Goal: Transaction & Acquisition: Subscribe to service/newsletter

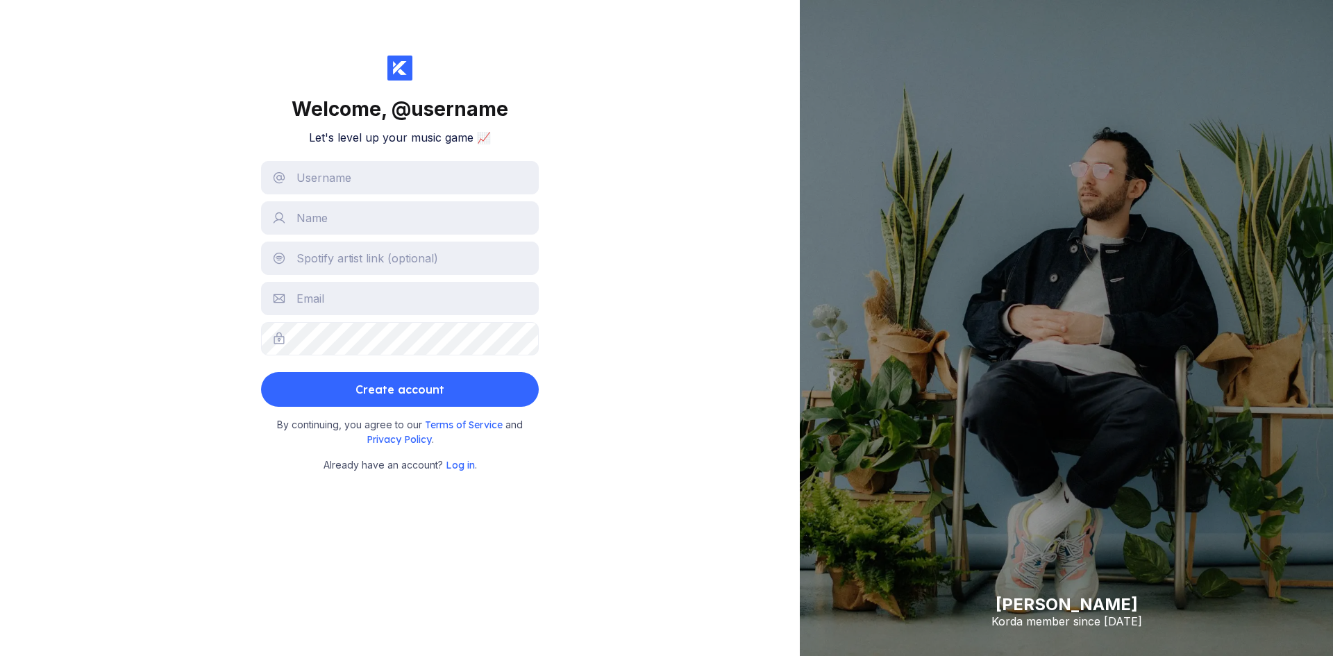
click at [687, 367] on div "Welcome, @ username Let's level up your music game 📈 Create account By continui…" at bounding box center [400, 328] width 800 height 656
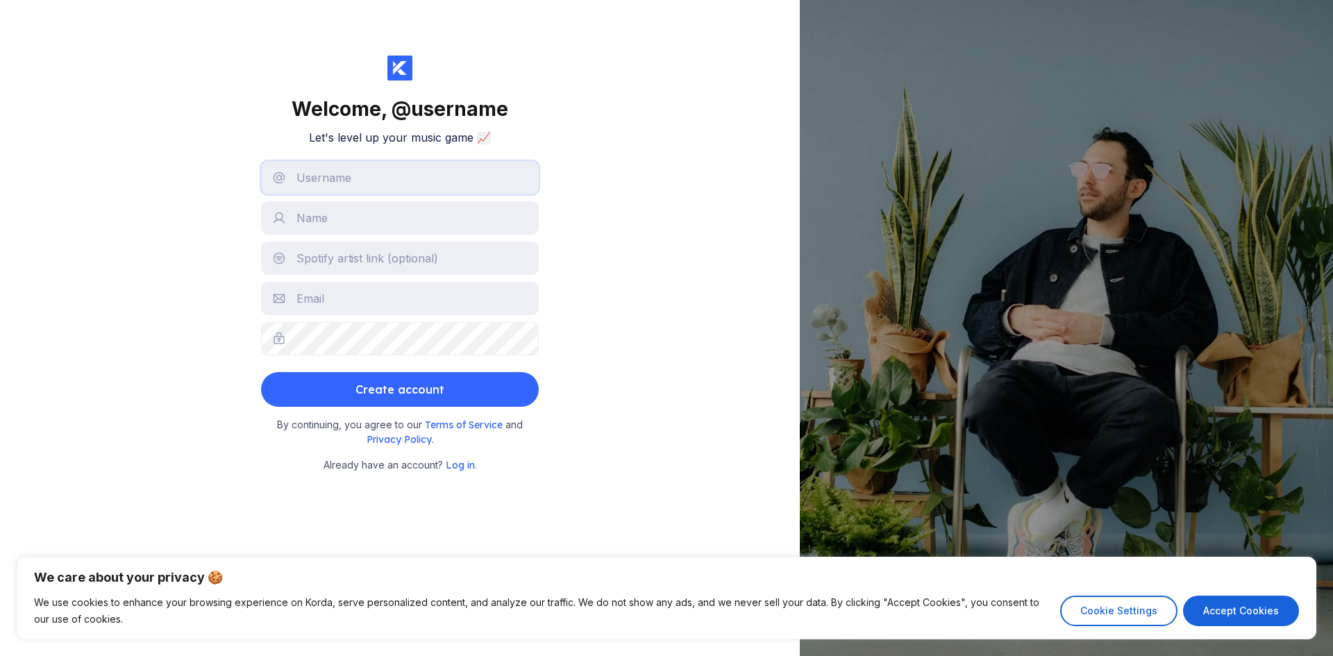
click at [452, 179] on input "text" at bounding box center [400, 177] width 278 height 33
type input "[EMAIL_ADDRESS][DOMAIN_NAME]"
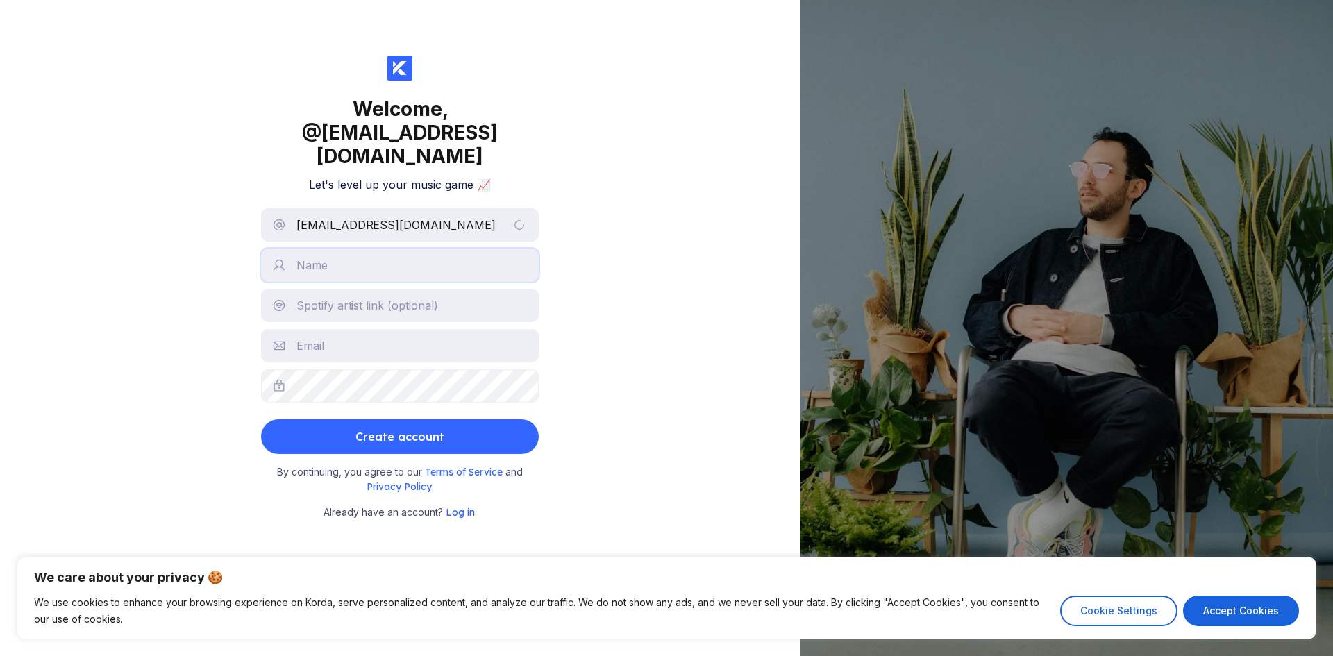
click at [381, 250] on input "text" at bounding box center [400, 265] width 278 height 33
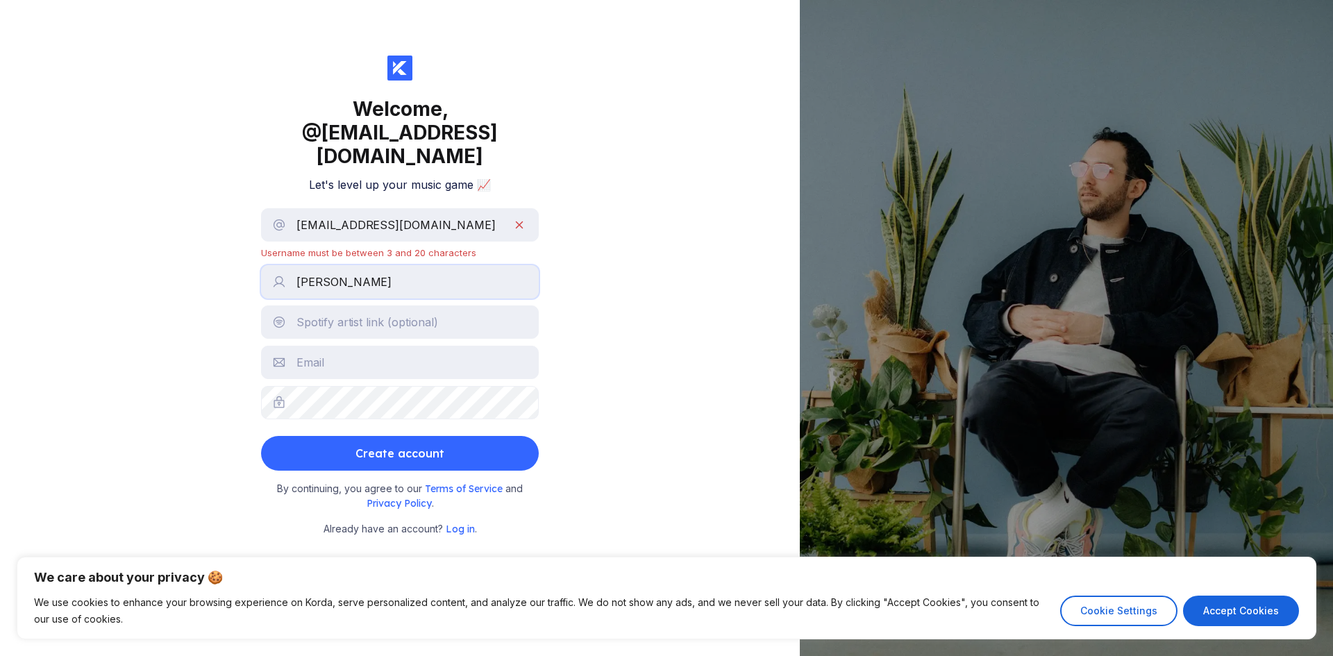
type input "[PERSON_NAME]"
click at [398, 324] on input "text" at bounding box center [400, 322] width 278 height 33
click at [1245, 611] on button "Accept Cookies" at bounding box center [1241, 611] width 116 height 31
checkbox input "true"
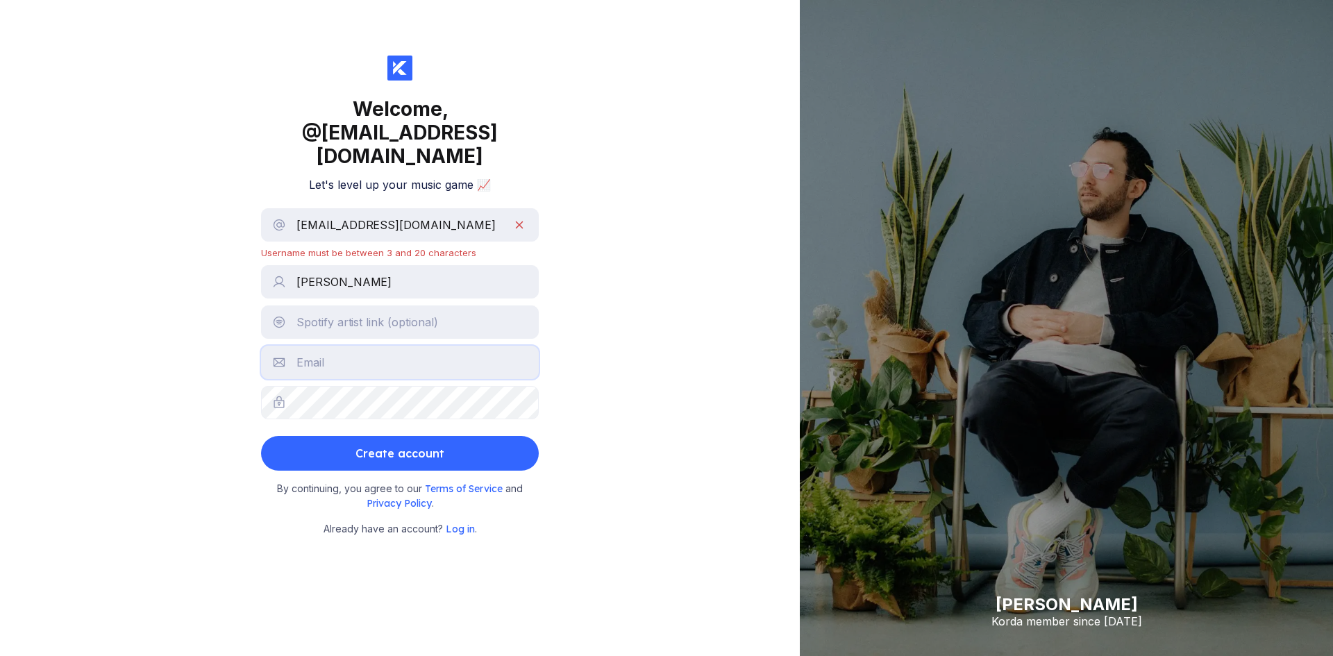
click at [325, 370] on input "text" at bounding box center [400, 362] width 278 height 33
type input "[EMAIL_ADDRESS][DOMAIN_NAME]"
click at [524, 226] on input "[EMAIL_ADDRESS][DOMAIN_NAME]" at bounding box center [400, 224] width 278 height 33
click at [513, 235] on input "[EMAIL_ADDRESS][DOMAIN_NAME]" at bounding box center [400, 224] width 278 height 33
click at [518, 228] on input "[EMAIL_ADDRESS][DOMAIN_NAME]" at bounding box center [400, 224] width 278 height 33
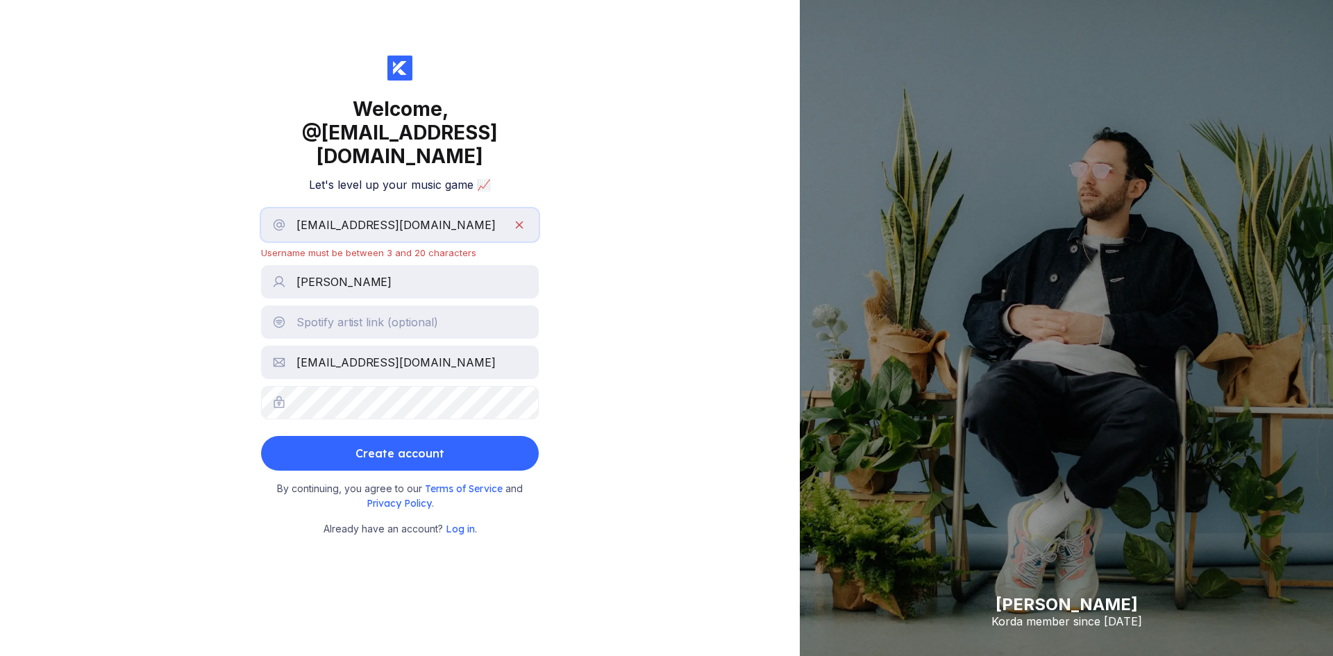
drag, startPoint x: 499, startPoint y: 226, endPoint x: 201, endPoint y: 240, distance: 298.9
click at [201, 240] on div "Welcome, @ [EMAIL_ADDRESS][DOMAIN_NAME] Let's level up your music game 📈 [EMAIL…" at bounding box center [400, 328] width 800 height 656
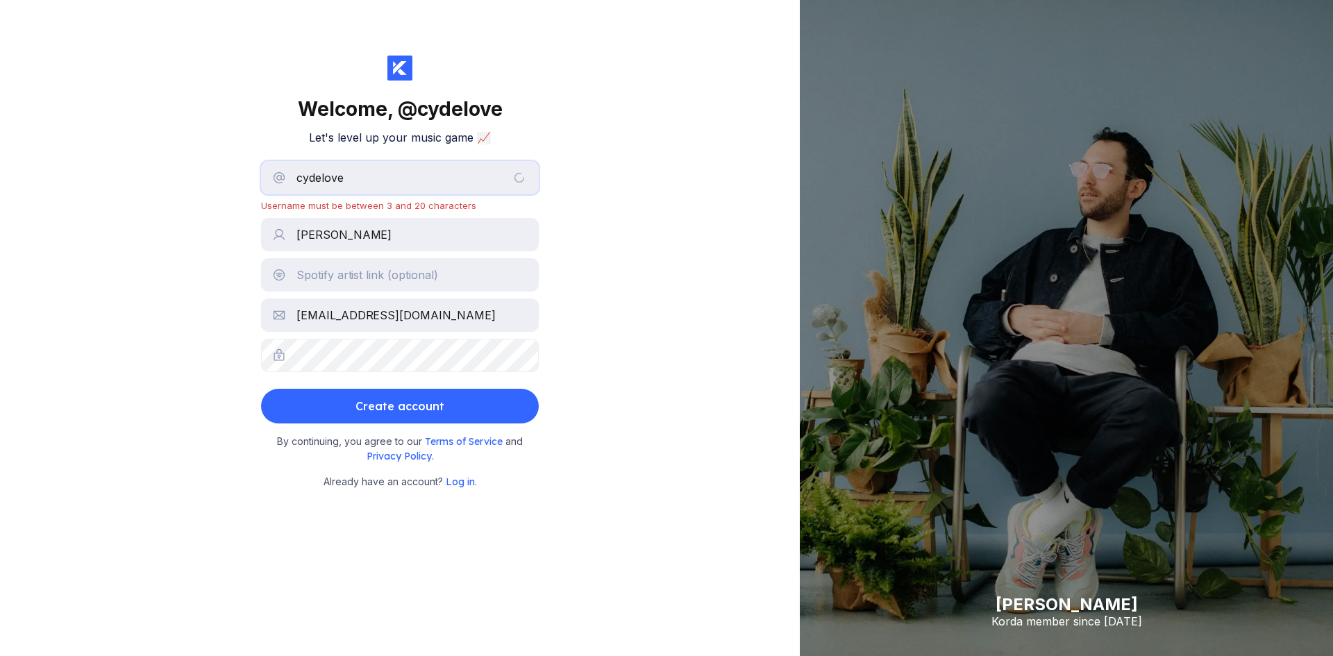
type input "cydelove"
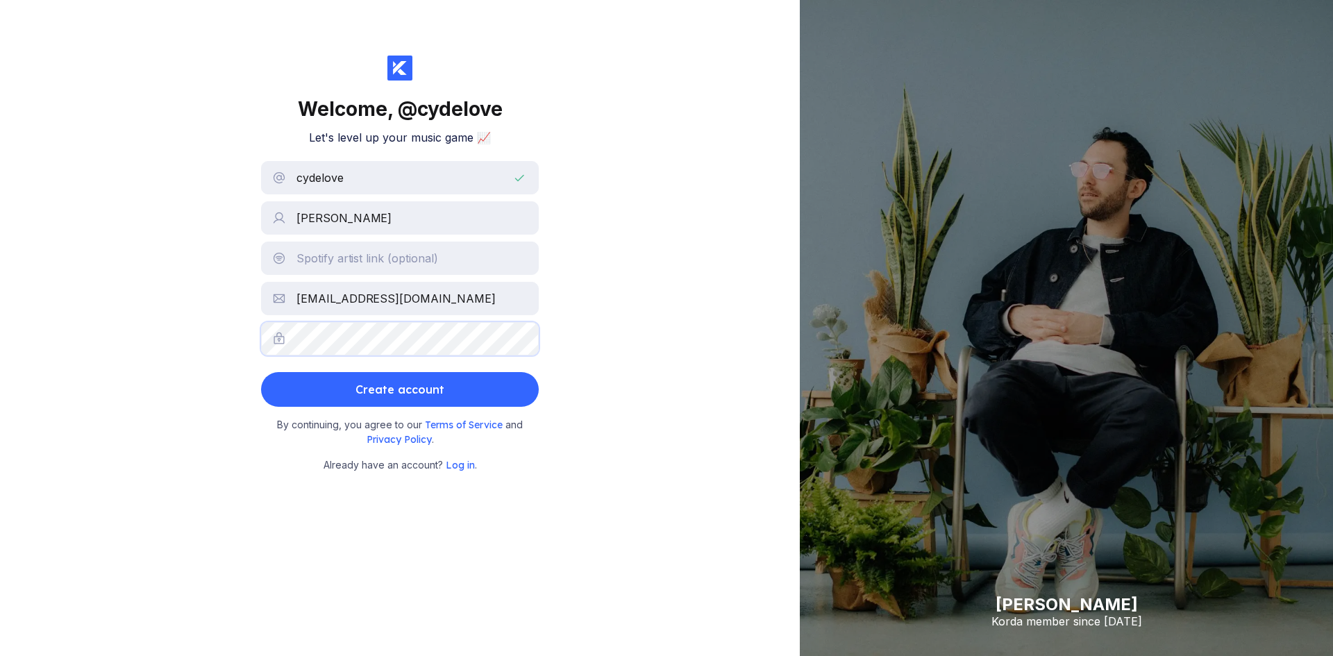
click at [261, 372] on button "Create account" at bounding box center [400, 389] width 278 height 35
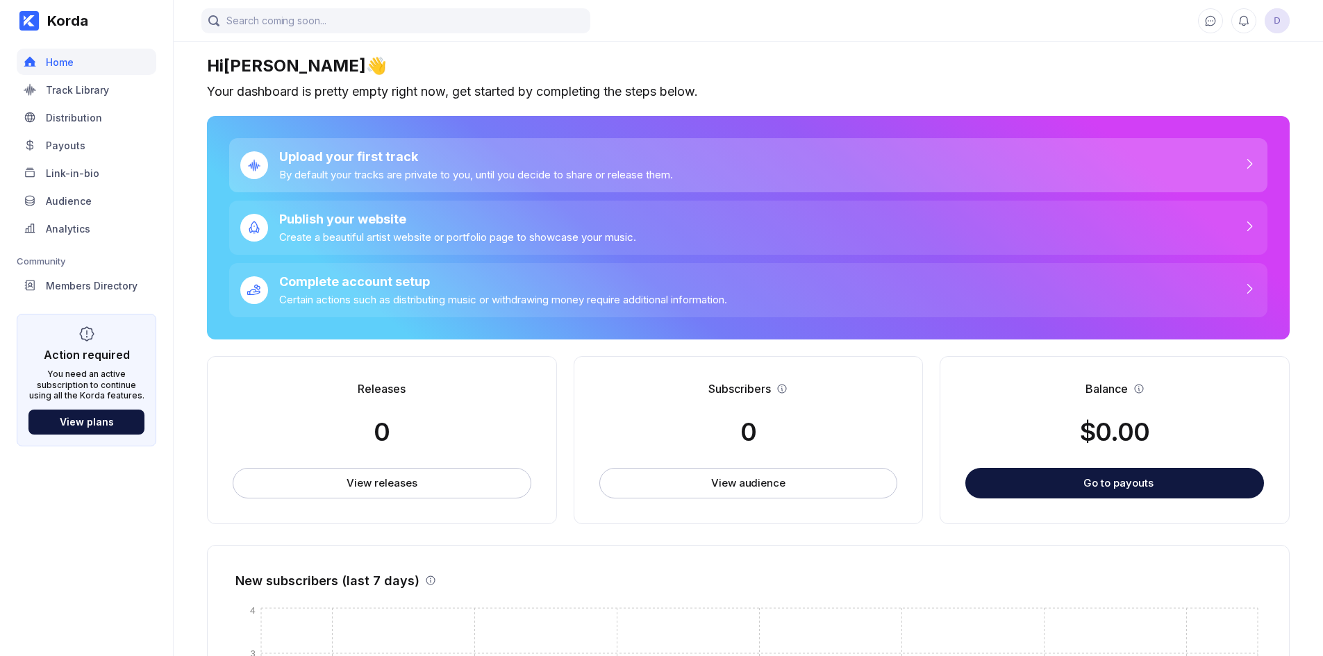
click at [323, 189] on div "Upload your first track By default your tracks are private to you, until you de…" at bounding box center [748, 165] width 1038 height 54
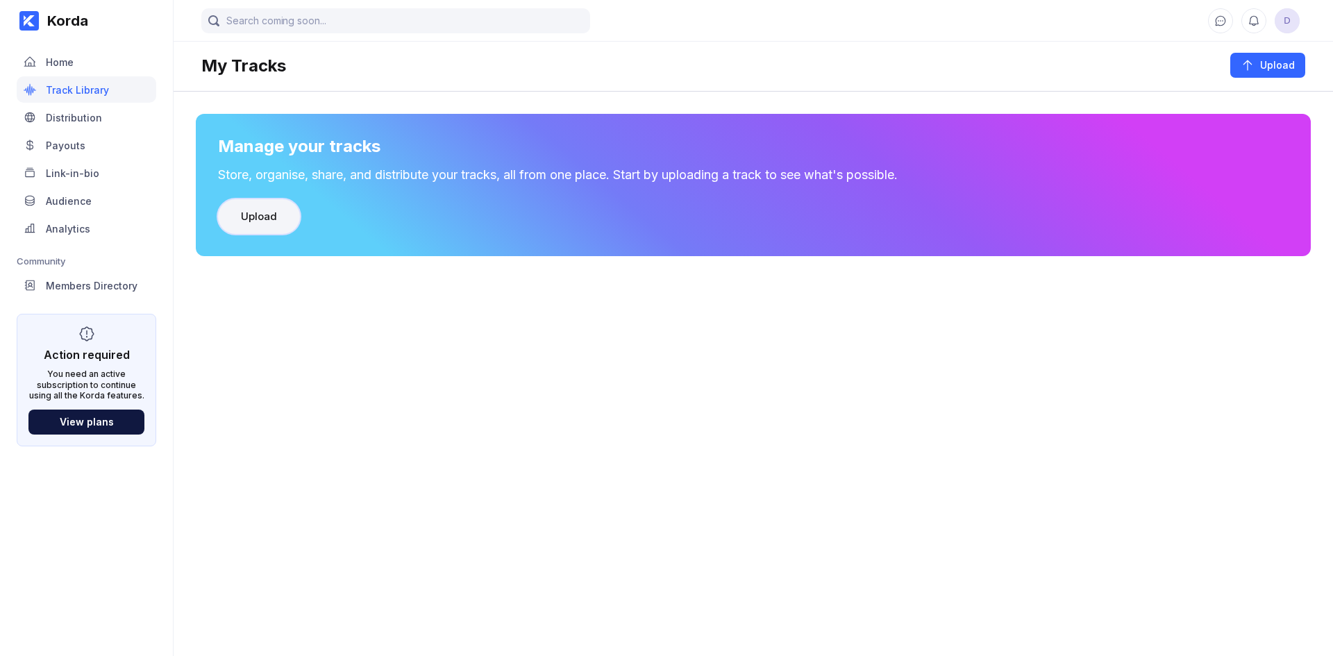
click at [290, 224] on button "Upload" at bounding box center [259, 216] width 82 height 35
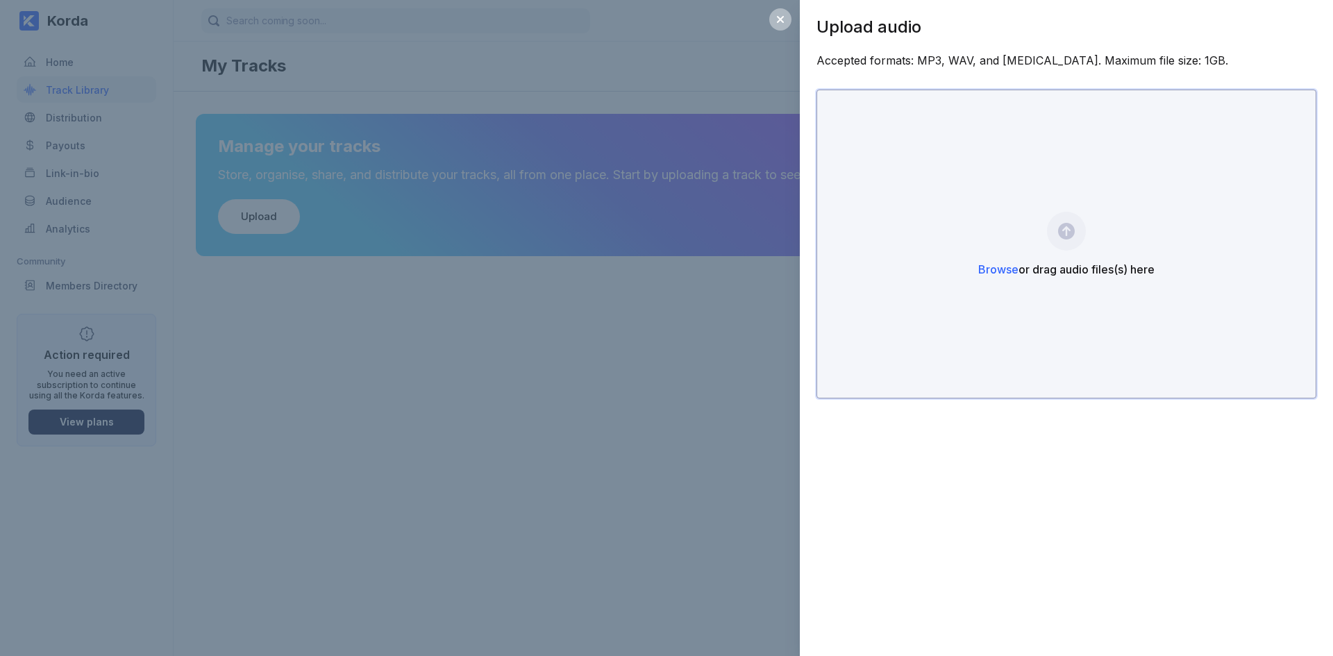
click at [933, 263] on div "Browse or drag audio files(s) here" at bounding box center [1067, 244] width 500 height 309
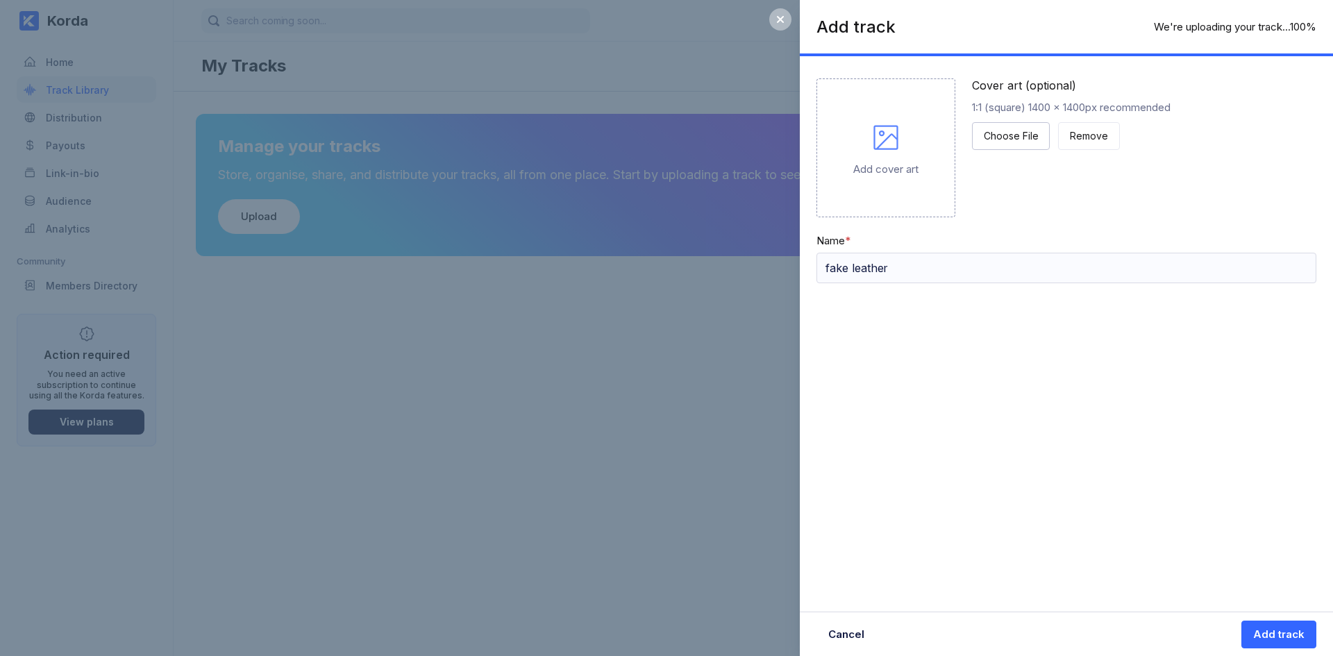
click at [902, 133] on icon at bounding box center [885, 137] width 33 height 33
click at [885, 131] on icon at bounding box center [885, 137] width 33 height 33
click at [878, 138] on icon at bounding box center [885, 137] width 33 height 33
click at [898, 162] on div "Add cover art" at bounding box center [885, 168] width 65 height 13
click at [899, 162] on div "Add cover art" at bounding box center [885, 168] width 65 height 13
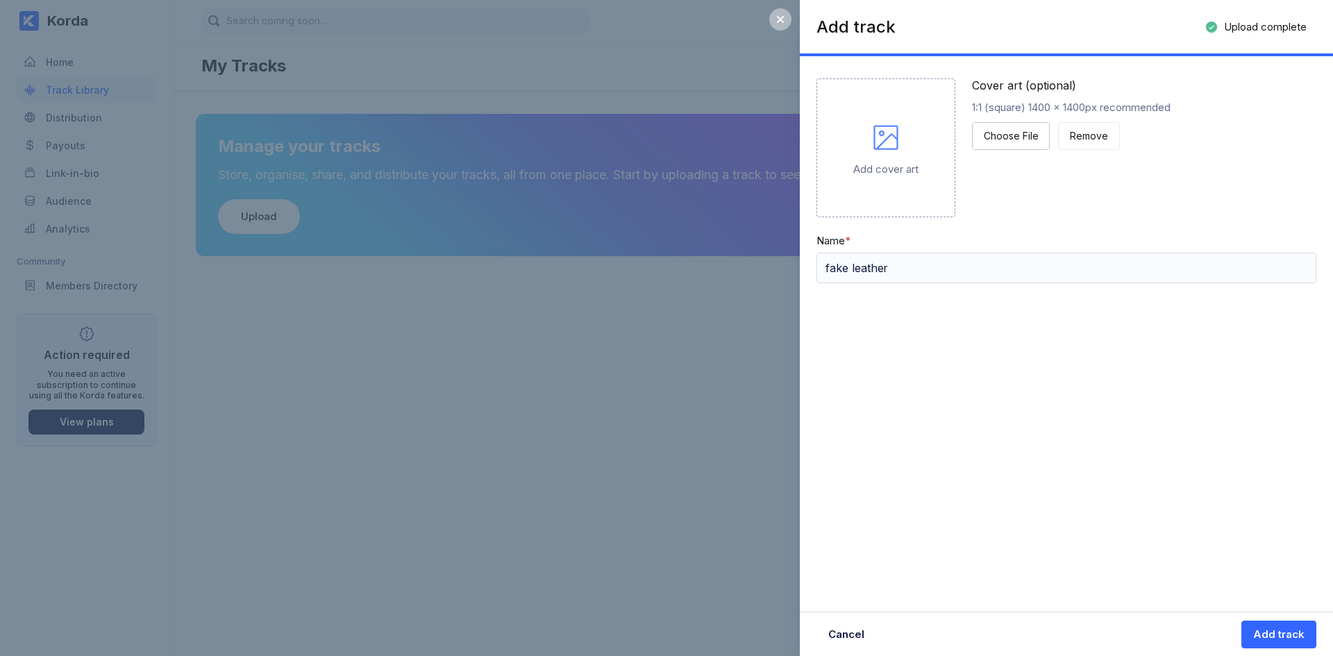
click at [898, 142] on icon at bounding box center [886, 137] width 24 height 24
click at [900, 141] on icon at bounding box center [885, 137] width 33 height 33
click at [1025, 139] on div "Choose File" at bounding box center [1011, 136] width 54 height 14
click at [974, 139] on button "Choose File" at bounding box center [1011, 136] width 78 height 28
click at [1301, 644] on button "Add track" at bounding box center [1279, 635] width 75 height 28
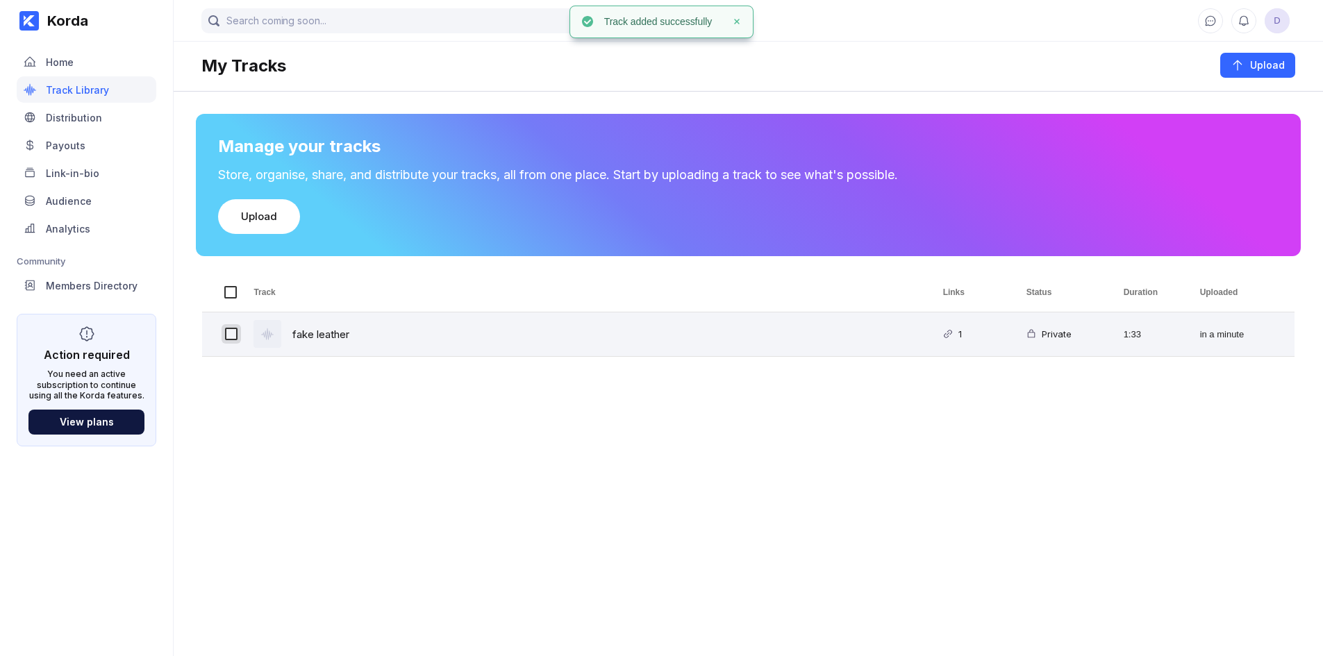
click at [235, 337] on input "Press Space to toggle row selection (unchecked)" at bounding box center [231, 334] width 12 height 12
checkbox input "true"
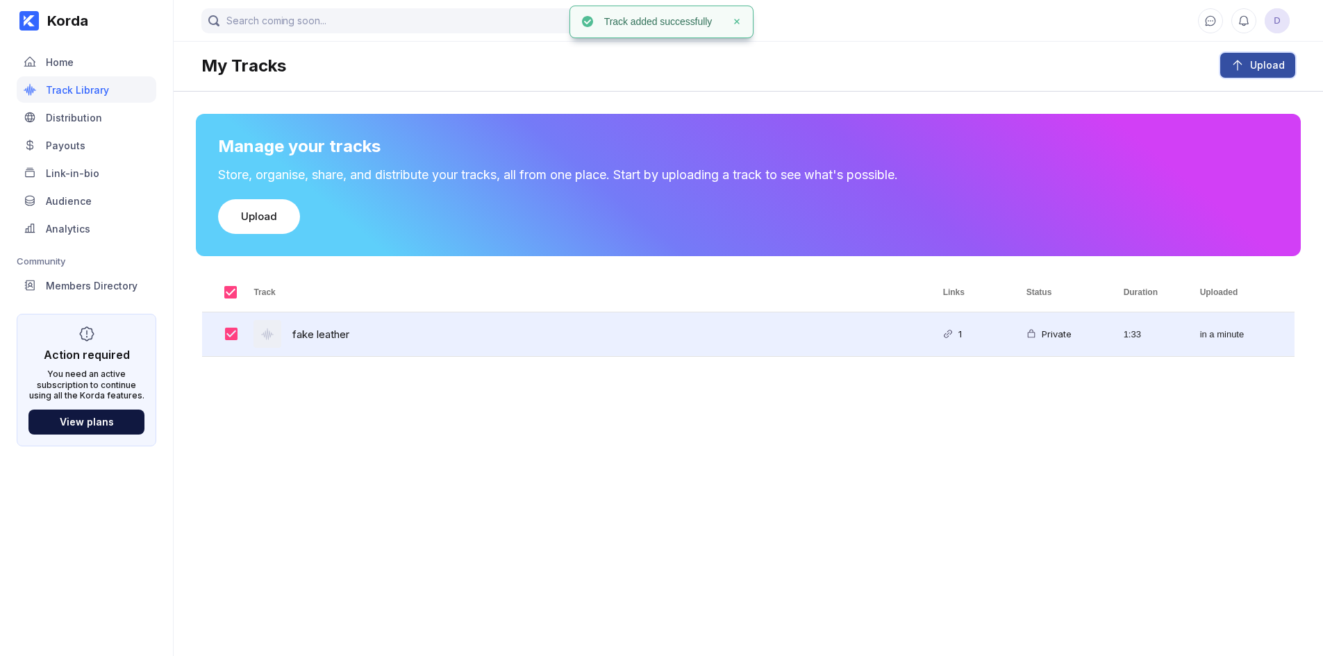
click at [1251, 69] on div "Upload" at bounding box center [1264, 65] width 40 height 14
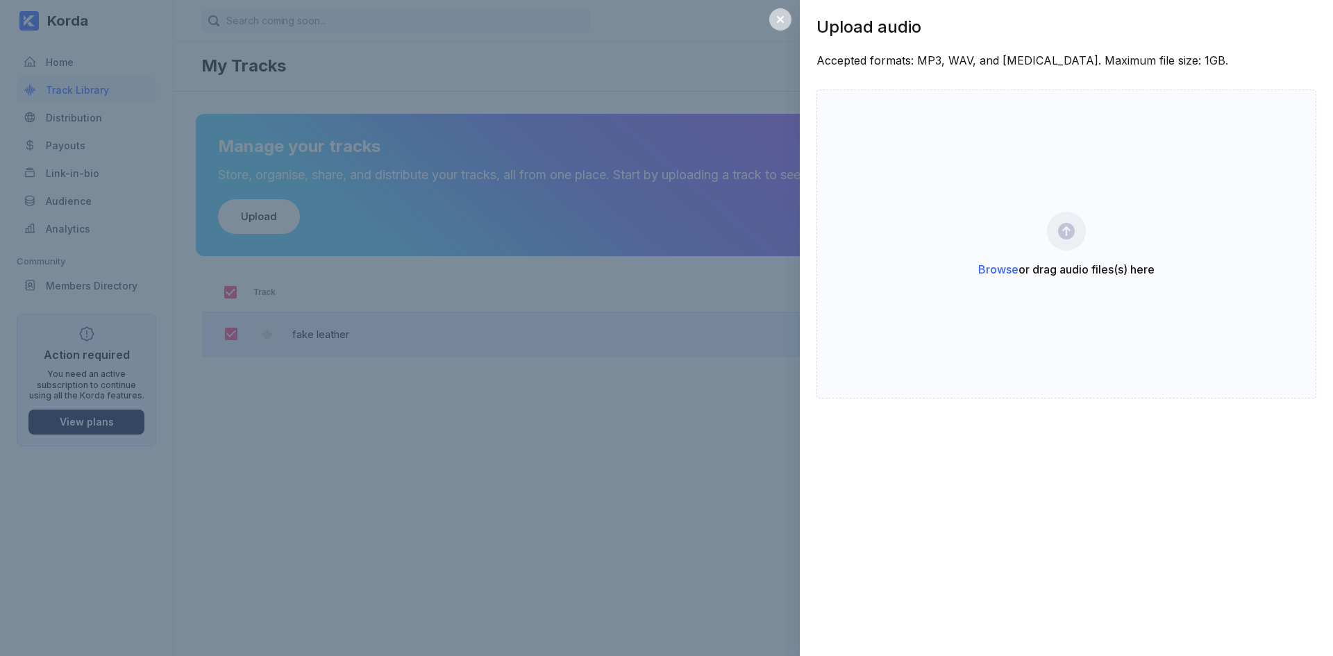
click at [776, 16] on icon at bounding box center [780, 19] width 11 height 11
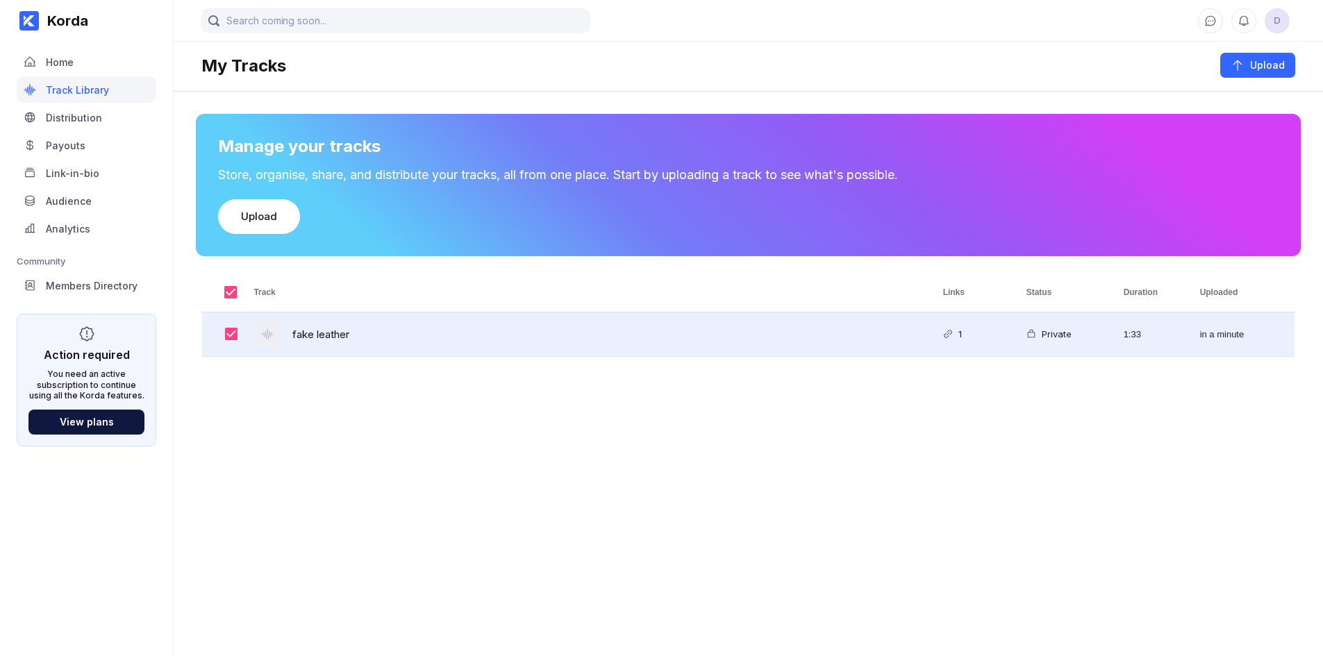
click at [547, 271] on div "Manage your tracks Store, organise, share, and distribute your tracks, all from…" at bounding box center [748, 476] width 1149 height 768
click at [117, 110] on div "Distribution" at bounding box center [87, 117] width 140 height 26
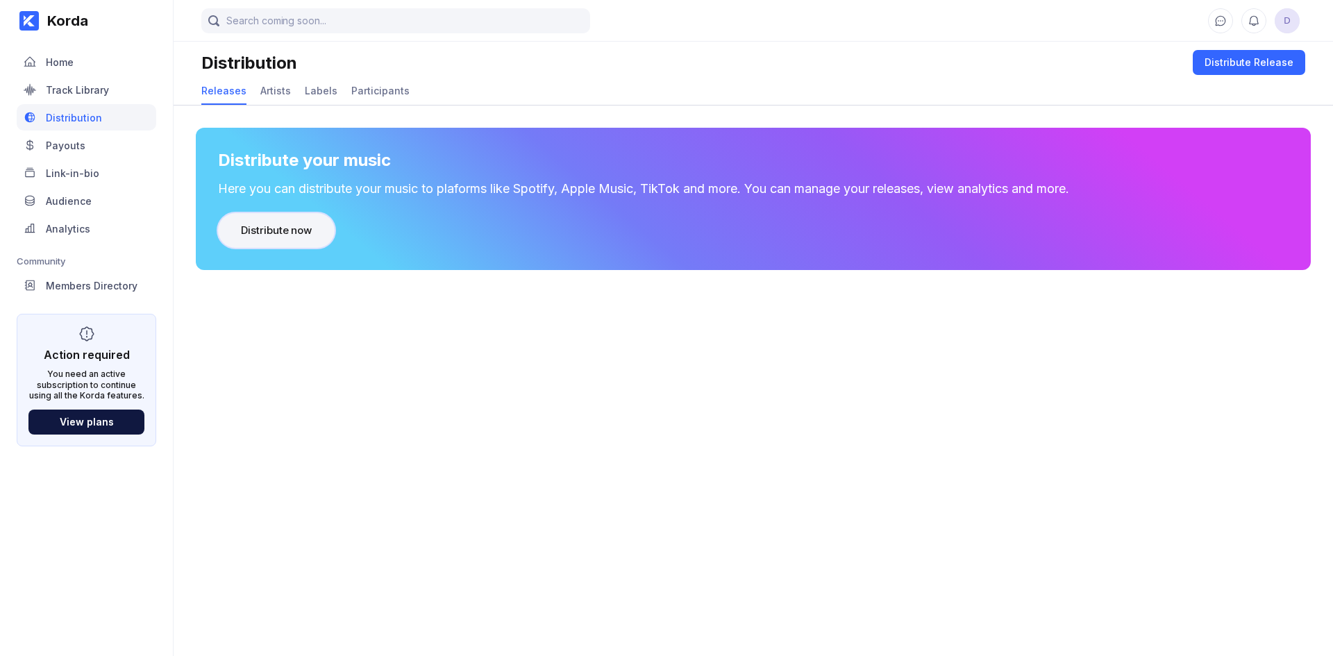
click at [251, 242] on button "Distribute now" at bounding box center [276, 230] width 117 height 35
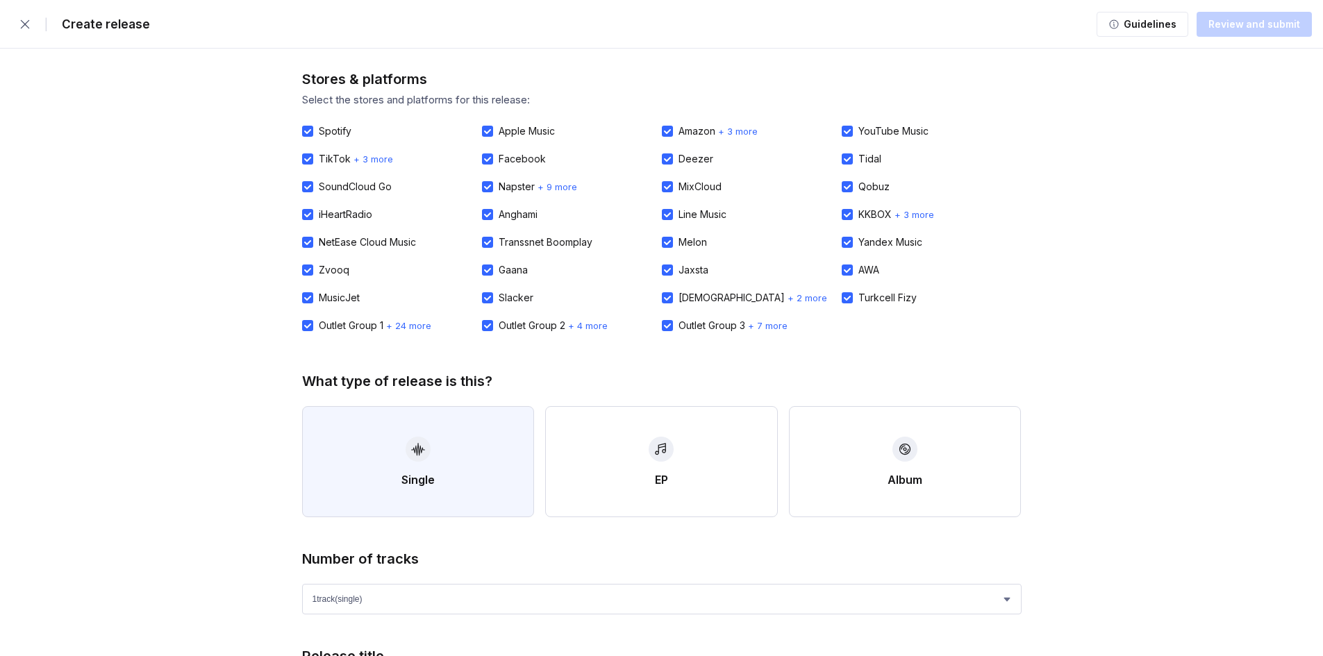
click at [406, 442] on button "Single" at bounding box center [418, 461] width 233 height 111
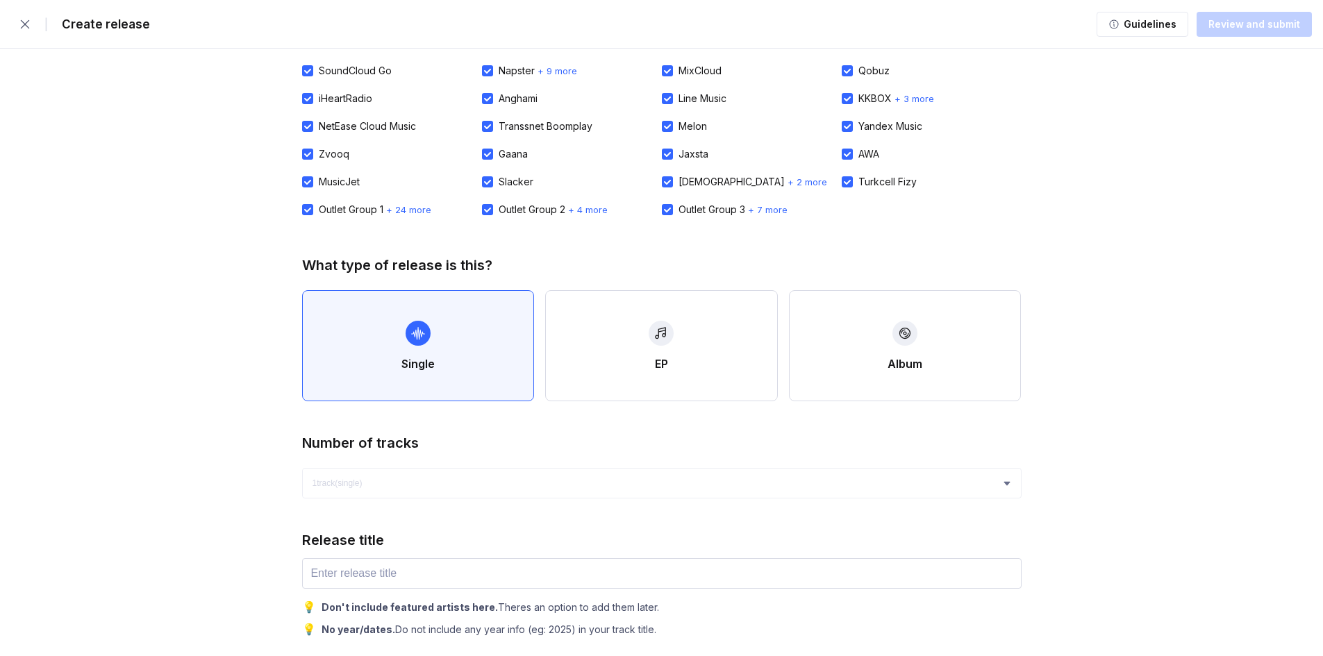
scroll to position [231, 0]
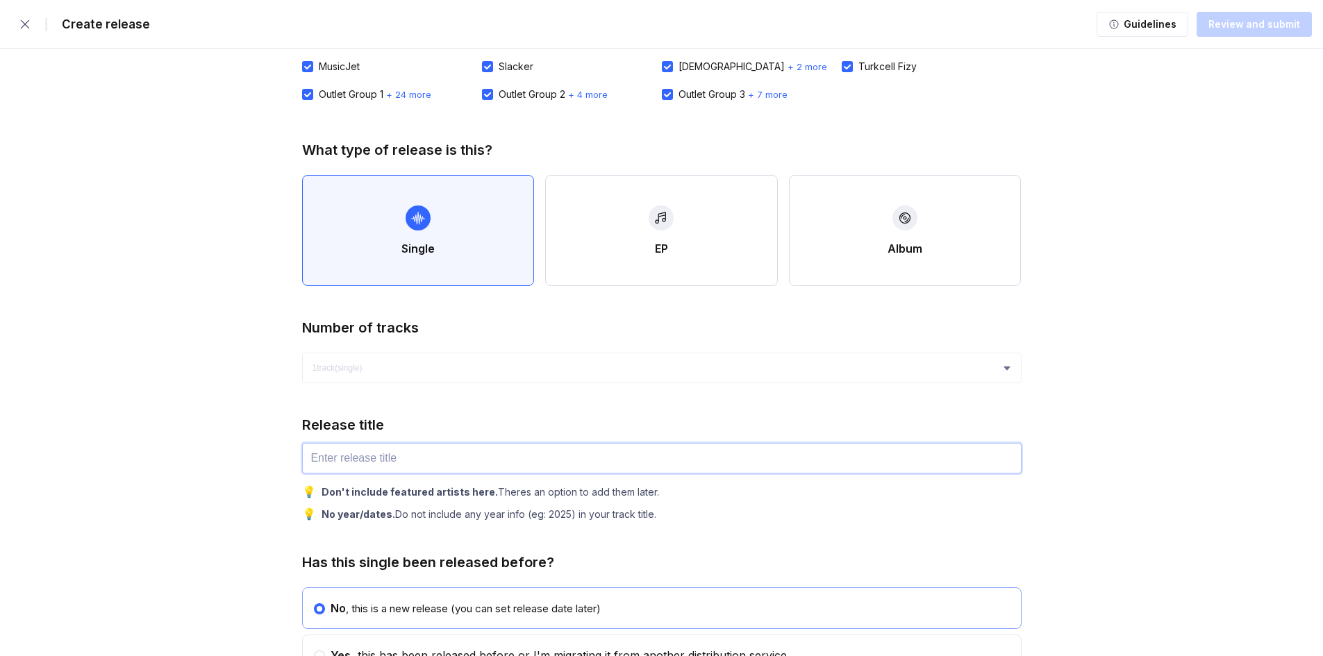
click at [437, 456] on input "text" at bounding box center [661, 458] width 719 height 31
click at [567, 468] on input "text" at bounding box center [661, 458] width 719 height 31
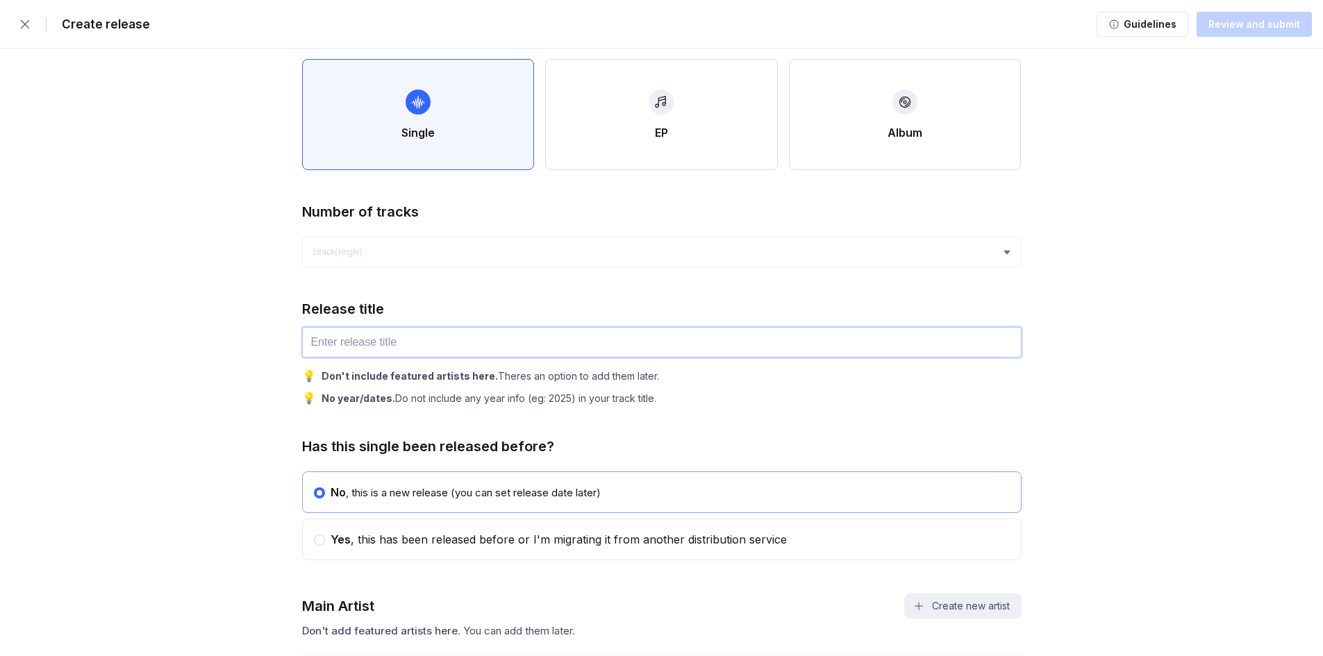
click at [482, 342] on input "text" at bounding box center [661, 342] width 719 height 31
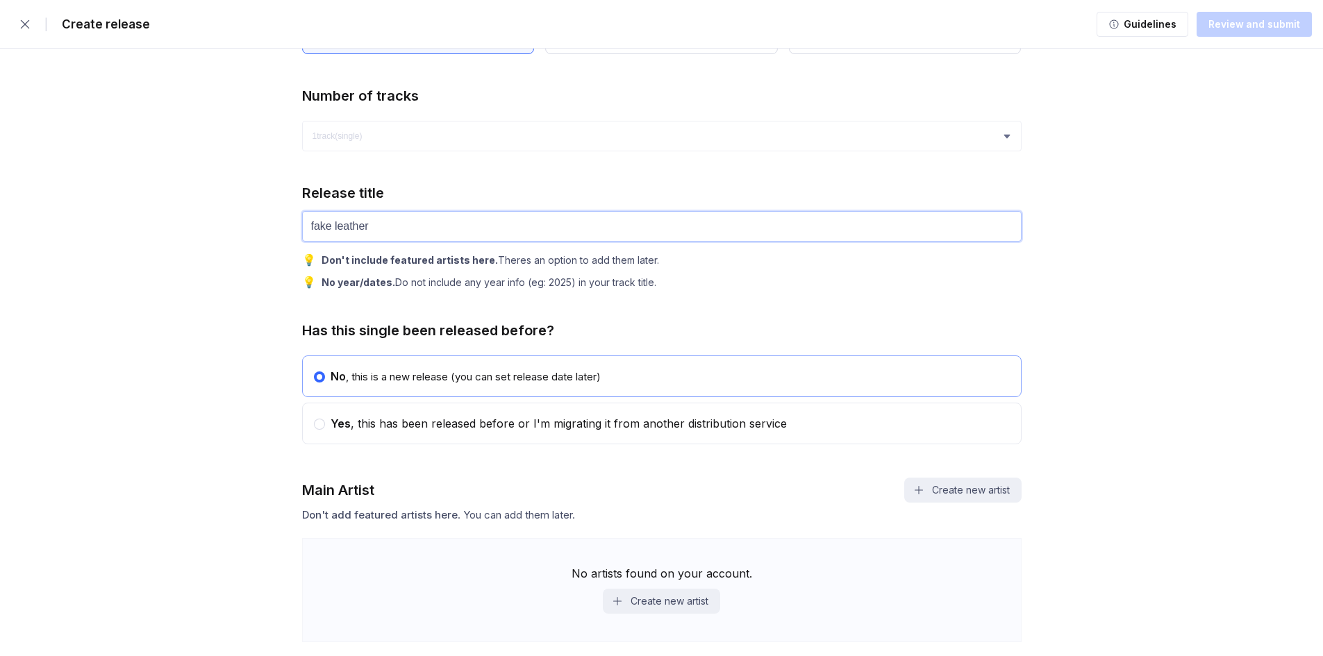
scroll to position [578, 0]
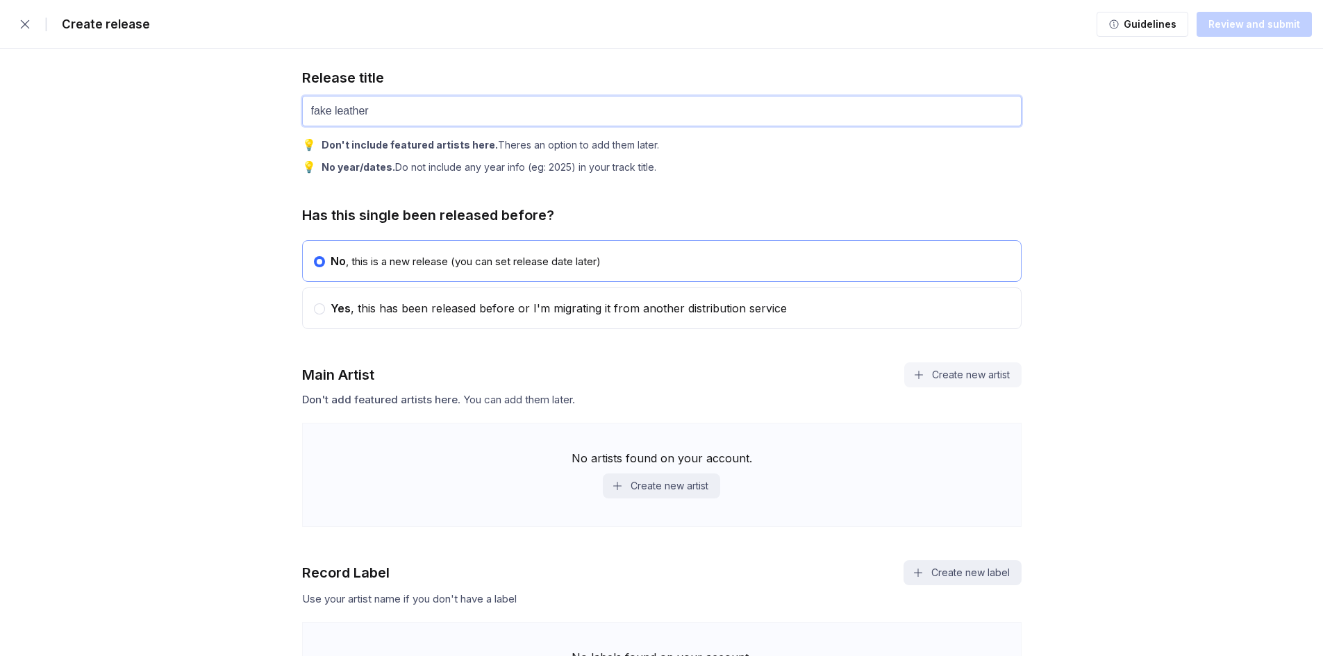
type input "fake leather"
click at [935, 379] on button "Create new artist" at bounding box center [962, 374] width 117 height 25
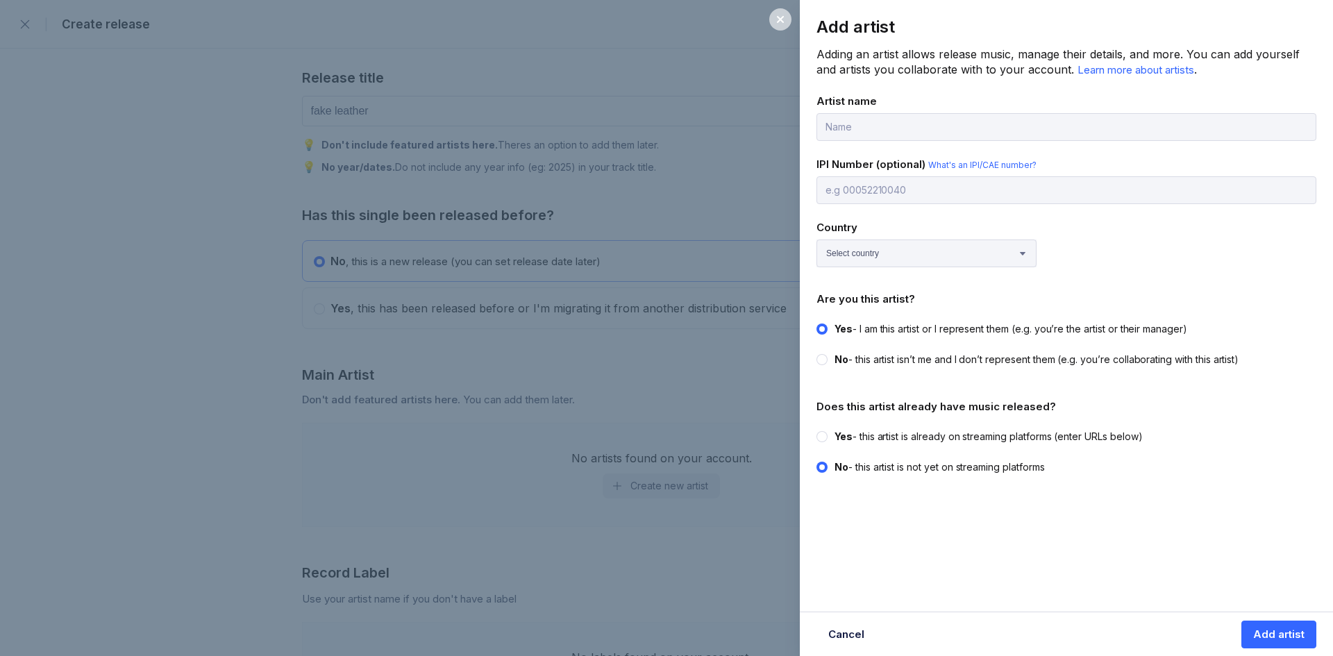
click at [783, 18] on icon at bounding box center [780, 19] width 7 height 7
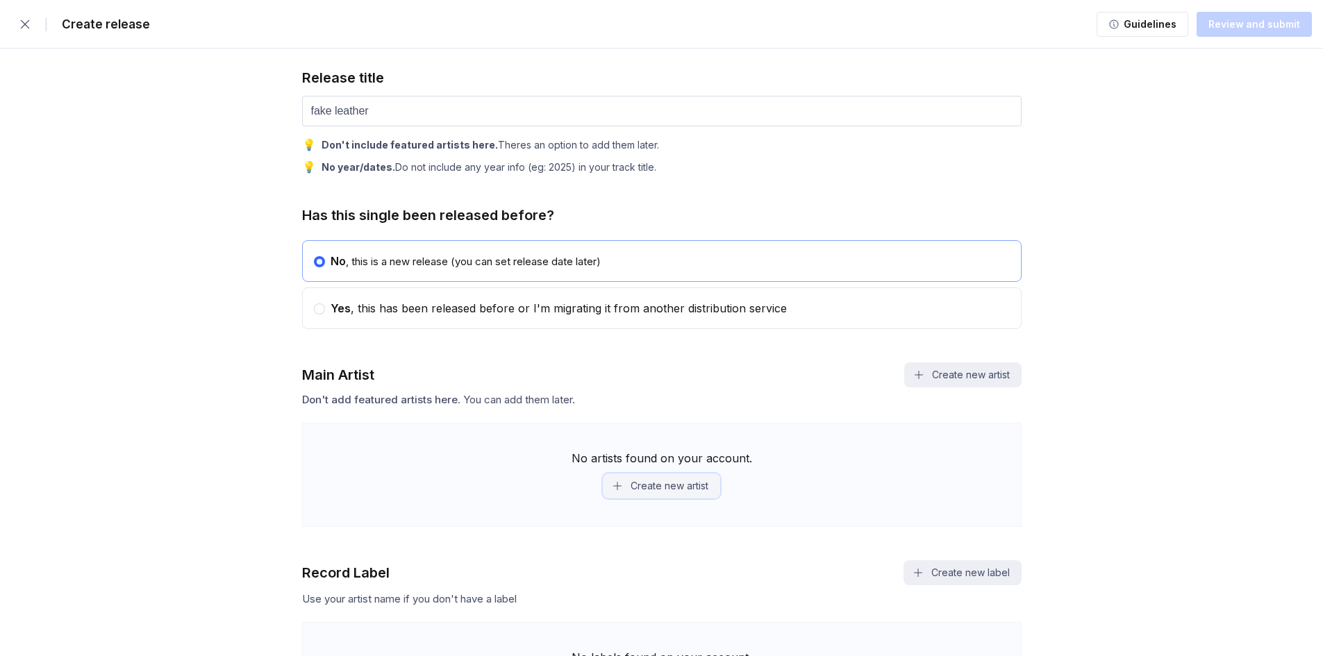
click at [660, 483] on button "Create new artist" at bounding box center [661, 486] width 117 height 25
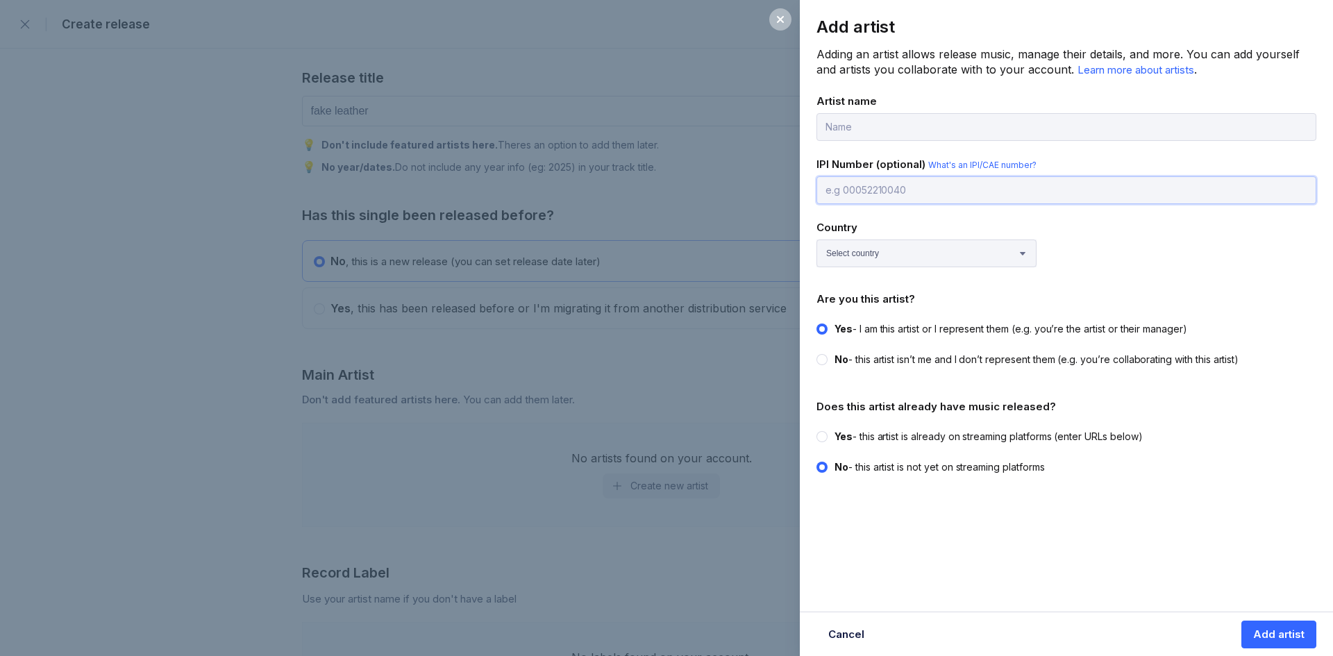
click at [855, 193] on input "text" at bounding box center [1067, 190] width 500 height 28
click at [788, 19] on div at bounding box center [780, 19] width 22 height 22
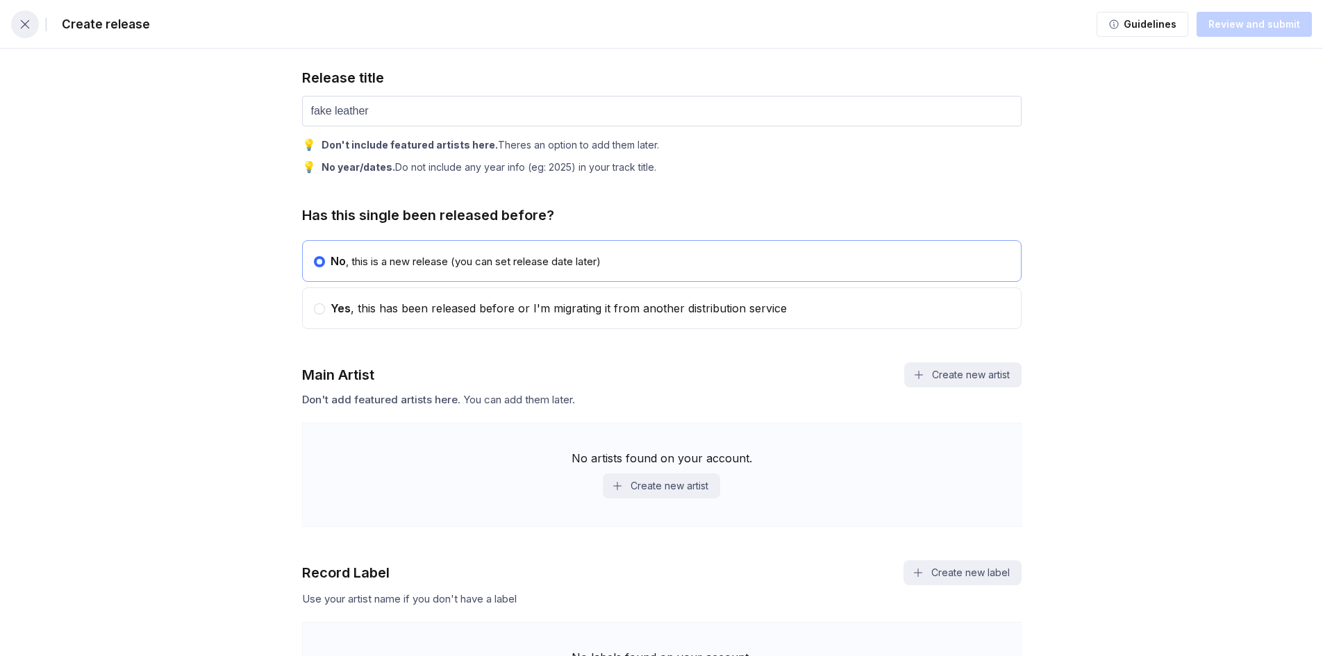
click at [28, 24] on icon "button" at bounding box center [25, 24] width 14 height 14
